Goal: Entertainment & Leisure: Consume media (video, audio)

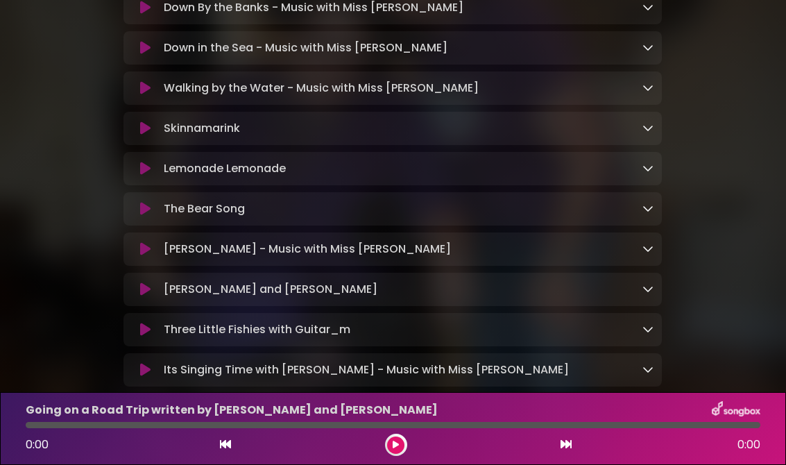
scroll to position [340, 0]
click at [136, 283] on button at bounding box center [145, 290] width 26 height 14
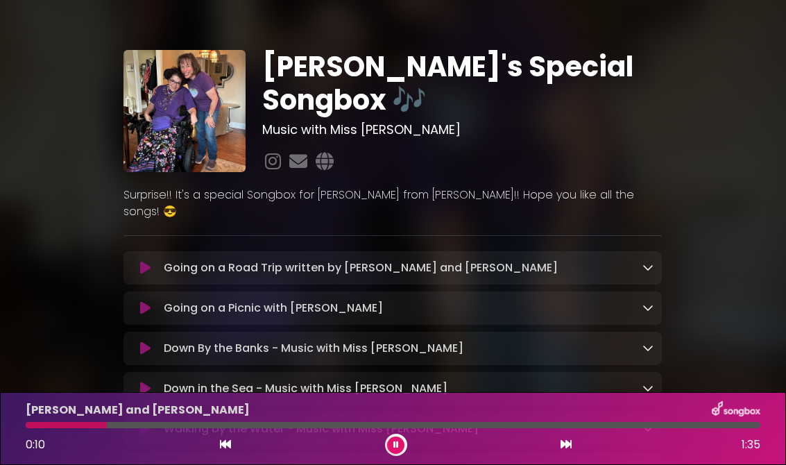
scroll to position [0, 0]
click at [142, 261] on icon at bounding box center [145, 268] width 10 height 14
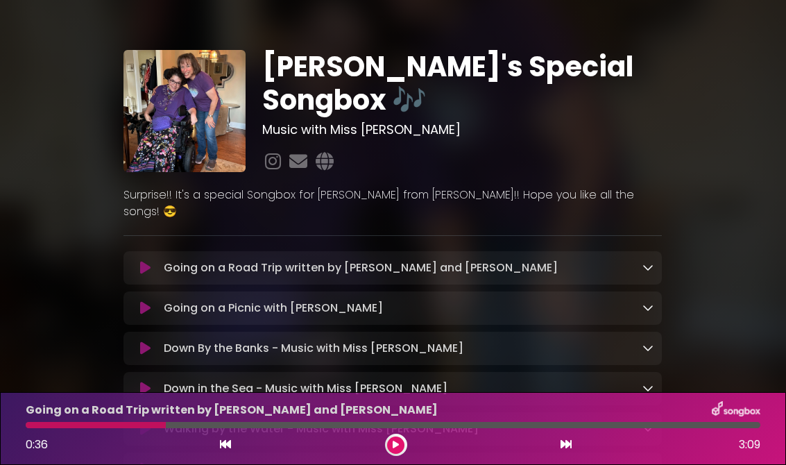
click at [141, 261] on icon at bounding box center [145, 268] width 10 height 14
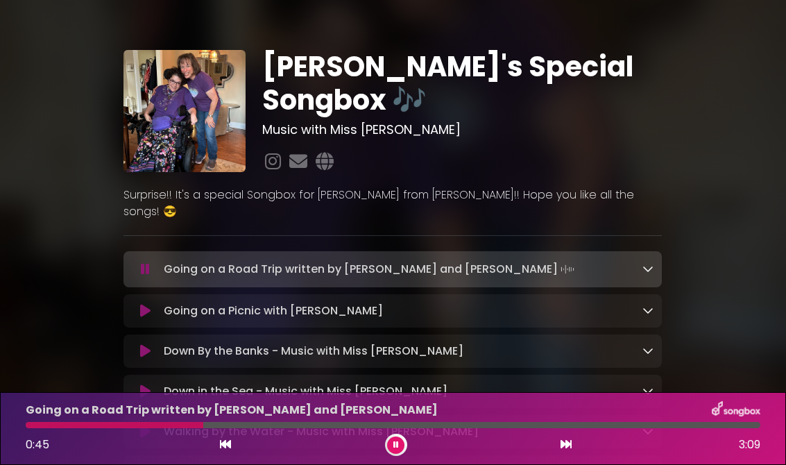
click at [147, 304] on icon at bounding box center [145, 311] width 10 height 14
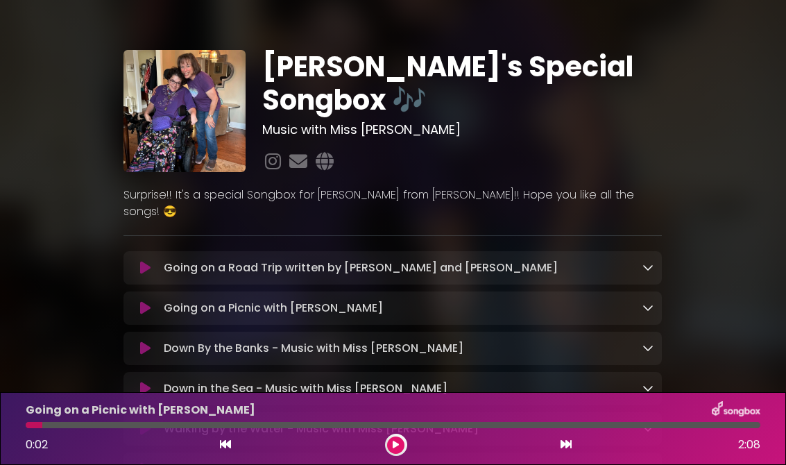
click at [349, 251] on div "Going on a Road Trip written by Sophia and Mrs Garr Loading Track..." at bounding box center [392, 267] width 538 height 33
click at [135, 251] on div "Going on a Road Trip written by Sophia and Mrs Garr Loading Track..." at bounding box center [392, 267] width 538 height 33
click at [150, 261] on icon at bounding box center [145, 268] width 10 height 14
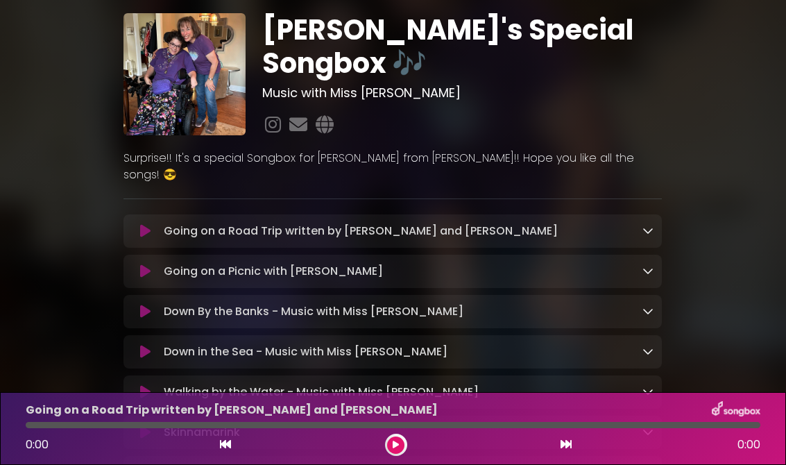
scroll to position [35, 0]
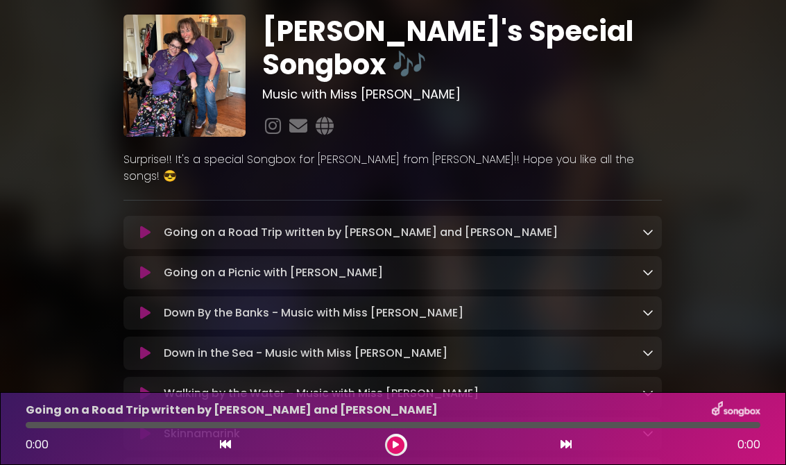
click at [152, 225] on button at bounding box center [145, 232] width 26 height 14
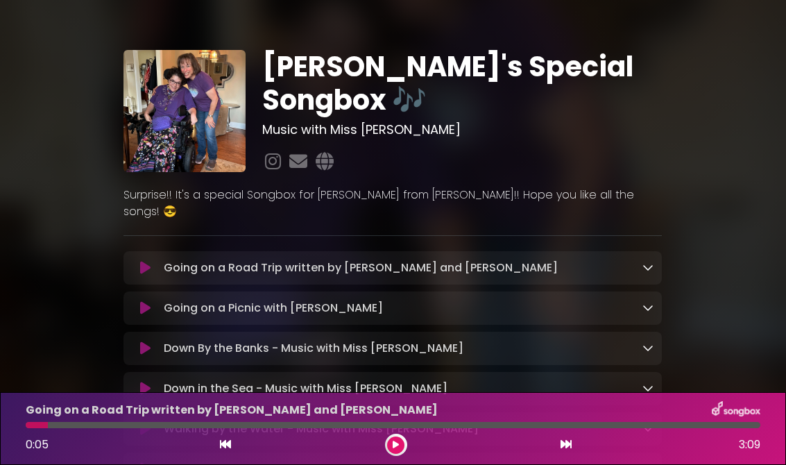
scroll to position [0, 0]
